Goal: Transaction & Acquisition: Purchase product/service

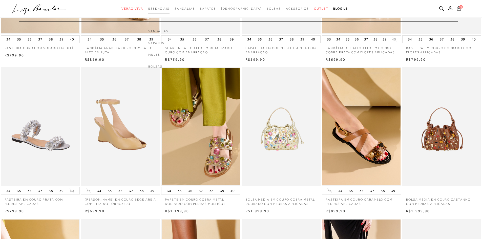
scroll to position [51, 0]
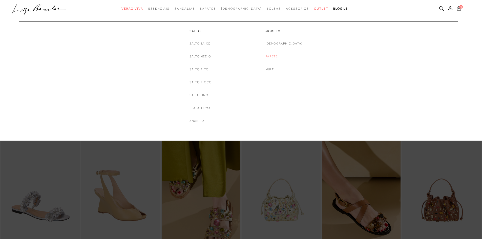
click at [278, 54] on link "Papete" at bounding box center [271, 56] width 12 height 5
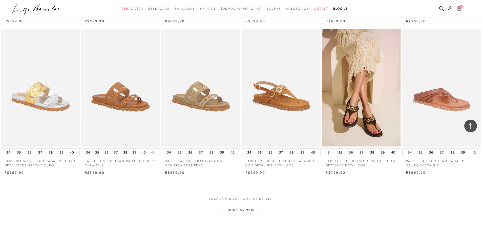
scroll to position [481, 0]
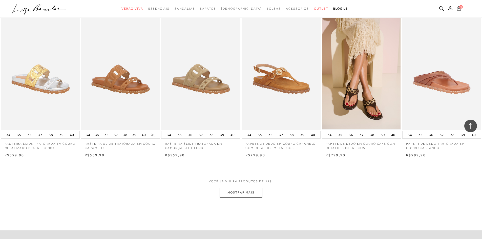
click at [246, 192] on button "MOSTRAR MAIS" at bounding box center [241, 193] width 43 height 10
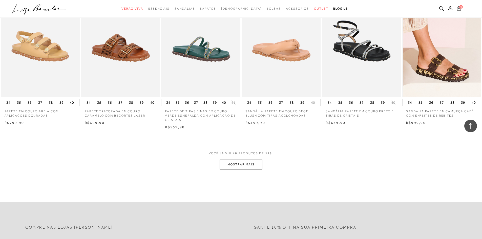
scroll to position [1139, 0]
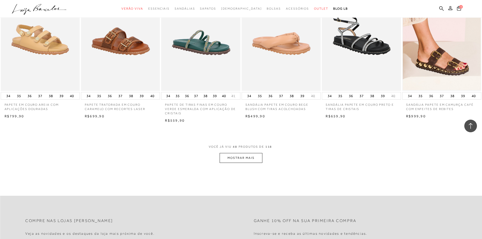
click at [245, 158] on button "MOSTRAR MAIS" at bounding box center [241, 158] width 43 height 10
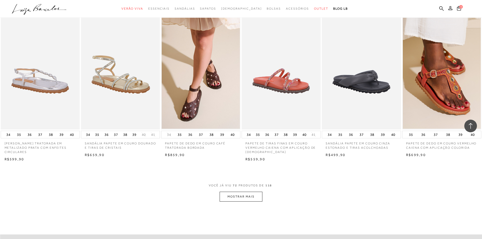
scroll to position [1721, 0]
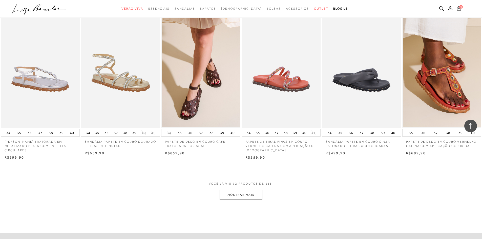
click at [242, 195] on button "MOSTRAR MAIS" at bounding box center [241, 195] width 43 height 10
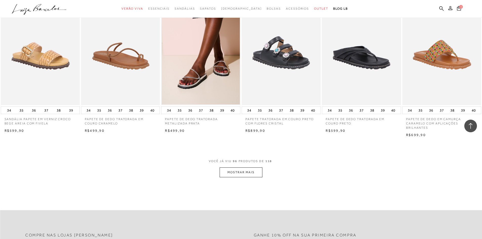
scroll to position [2429, 0]
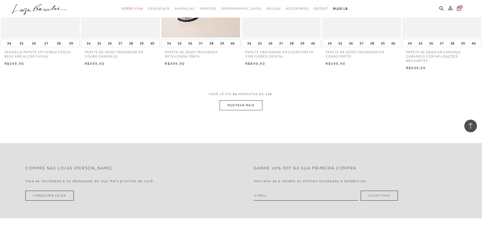
click at [246, 108] on button "MOSTRAR MAIS" at bounding box center [241, 105] width 43 height 10
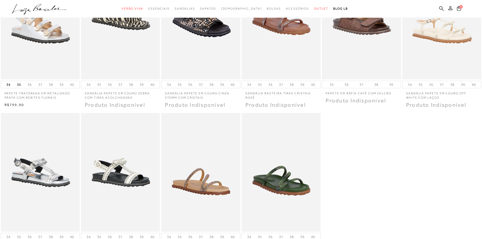
scroll to position [0, 0]
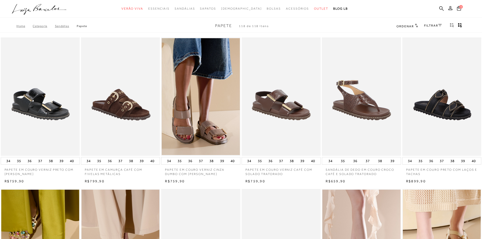
click at [126, 99] on img at bounding box center [120, 96] width 78 height 119
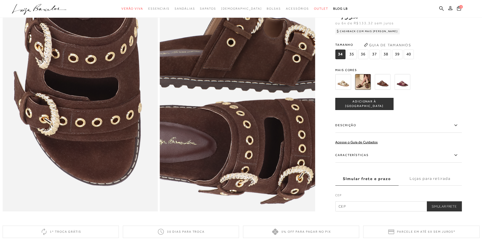
scroll to position [456, 0]
